Goal: Find specific page/section: Find specific page/section

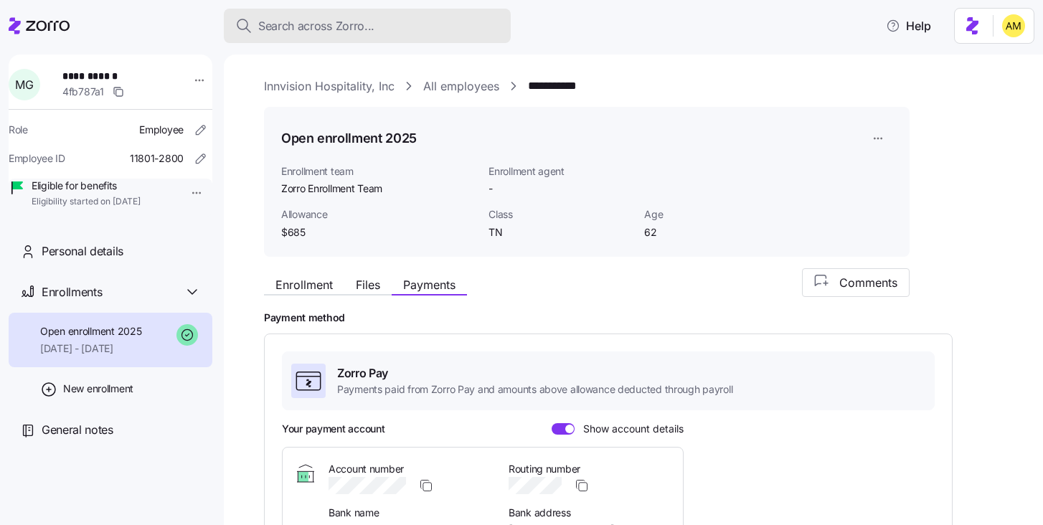
scroll to position [177, 0]
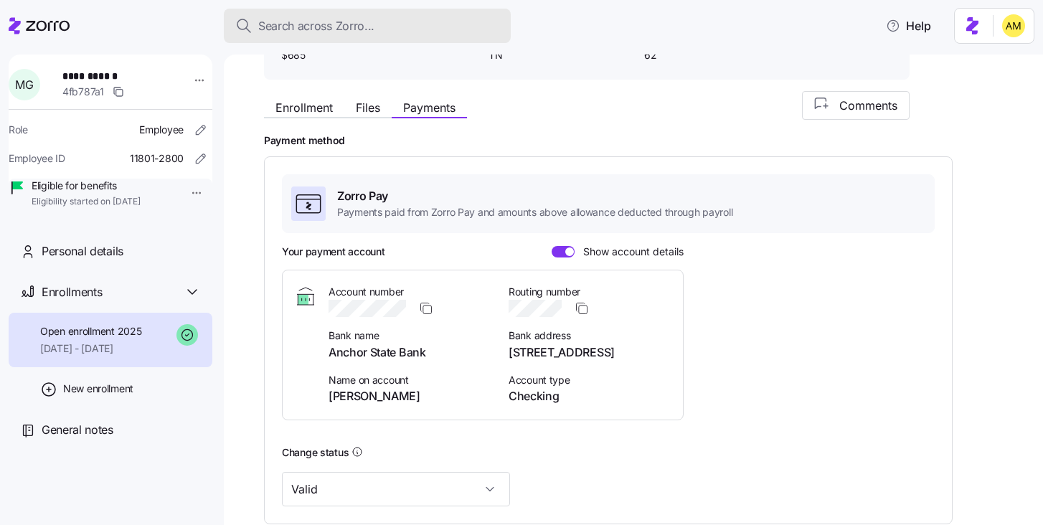
click at [336, 30] on span "Search across Zorro..." at bounding box center [316, 26] width 116 height 18
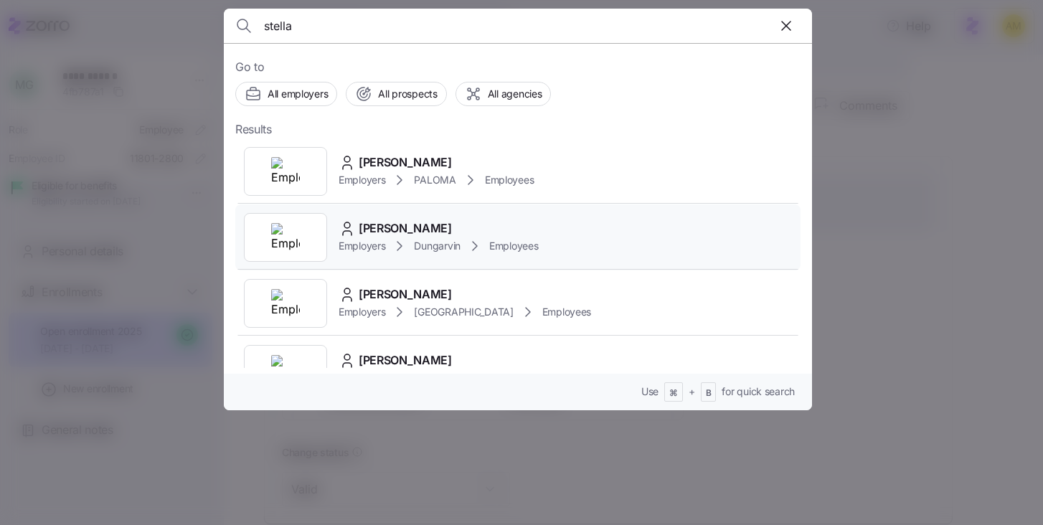
type input "stella"
click at [377, 236] on span "[PERSON_NAME]" at bounding box center [405, 229] width 93 height 18
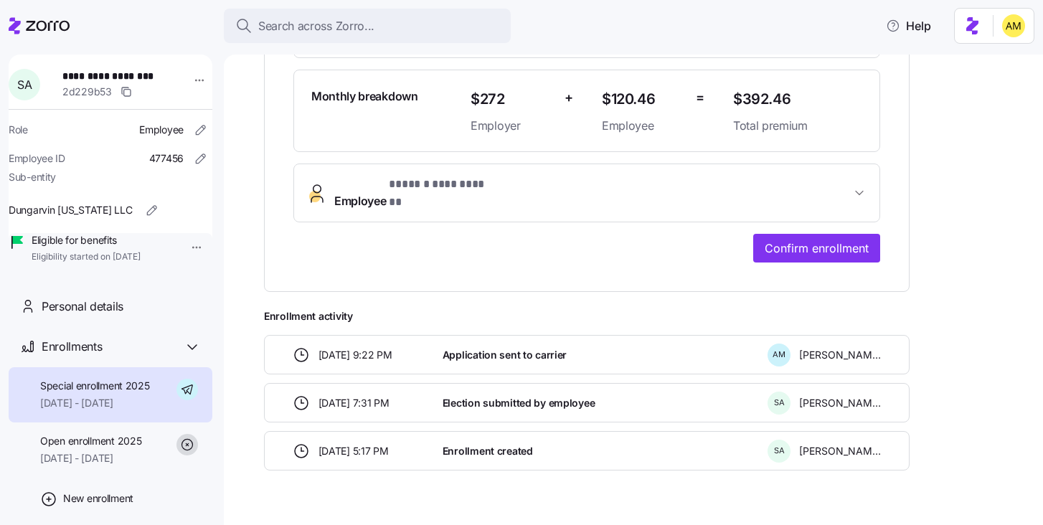
scroll to position [458, 0]
